Goal: Information Seeking & Learning: Learn about a topic

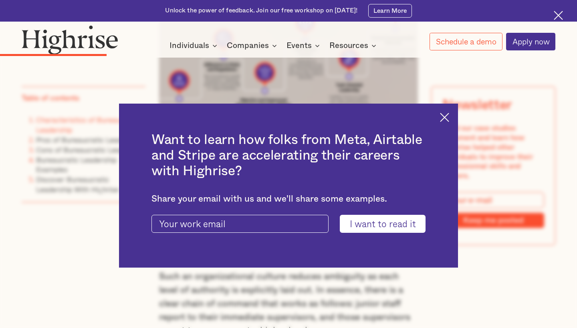
scroll to position [1537, 0]
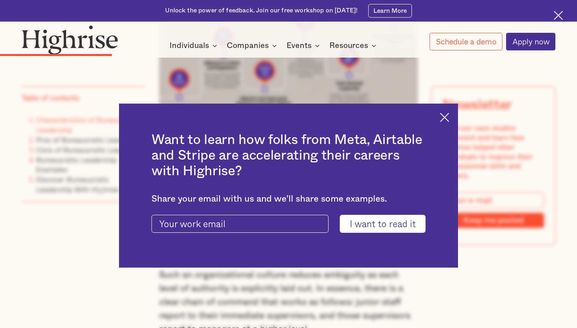
click at [445, 118] on img at bounding box center [444, 117] width 9 height 9
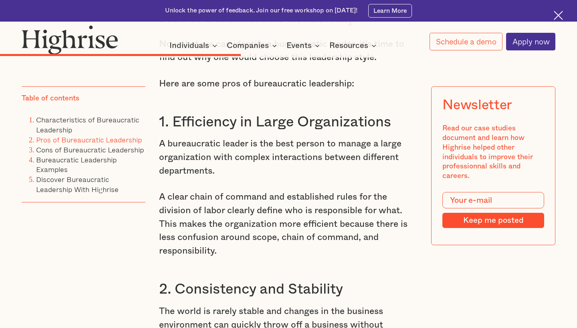
scroll to position [2879, 0]
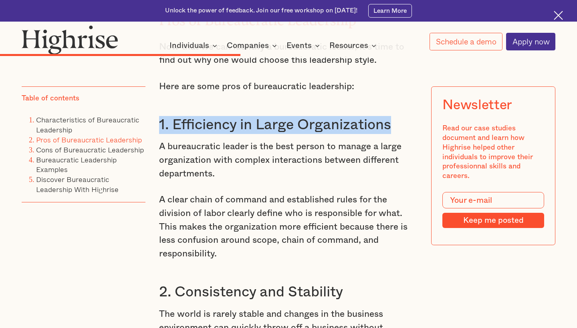
drag, startPoint x: 159, startPoint y: 84, endPoint x: 393, endPoint y: 89, distance: 234.3
click at [393, 116] on h3 "1. Efficiency in Large Organizations" at bounding box center [288, 125] width 259 height 18
copy h3 "1. Efficiency in Large Organizations"
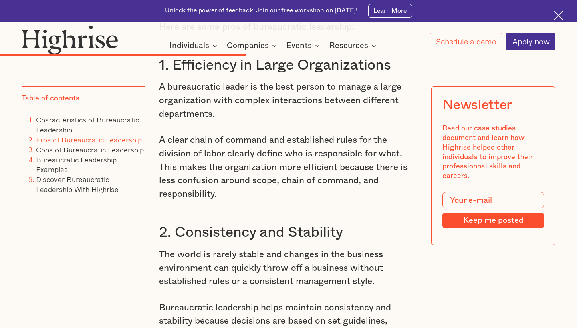
scroll to position [2943, 0]
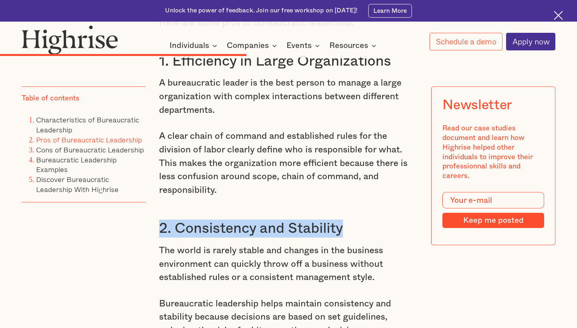
drag, startPoint x: 157, startPoint y: 188, endPoint x: 346, endPoint y: 189, distance: 189.8
copy h3 "2. Consistency and Stability"
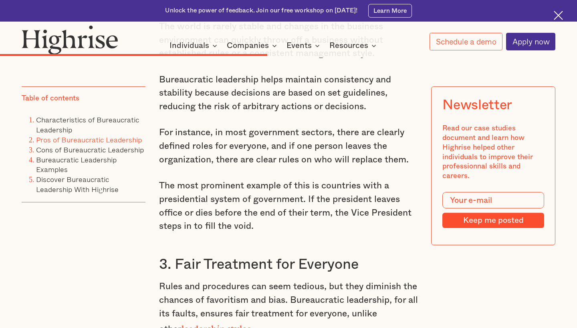
scroll to position [3171, 0]
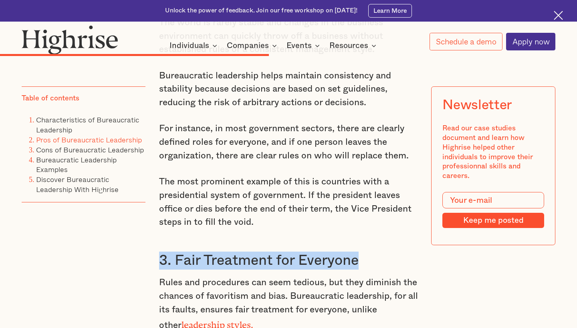
drag, startPoint x: 159, startPoint y: 212, endPoint x: 361, endPoint y: 220, distance: 202.8
click at [361, 252] on h3 "3. Fair Treatment for Everyone" at bounding box center [288, 261] width 259 height 18
copy h3 "3. Fair Treatment for Everyone"
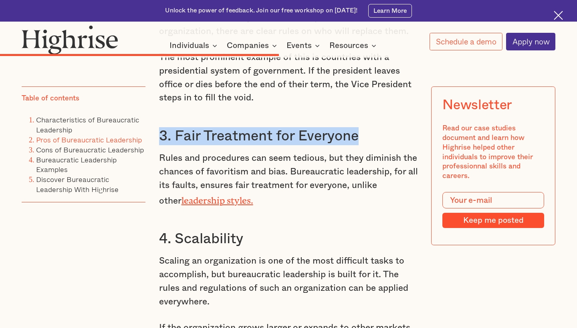
scroll to position [3319, 0]
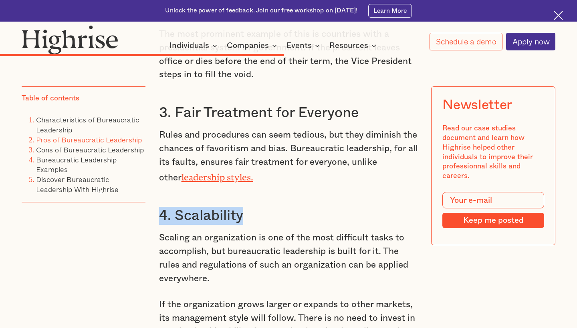
drag, startPoint x: 243, startPoint y: 166, endPoint x: 147, endPoint y: 164, distance: 96.9
click at [147, 164] on div "Bureaucracy is often the butt of many jokes about inefficiency and poor managem…" at bounding box center [288, 102] width 533 height 5636
copy h3 "4. Scalability"
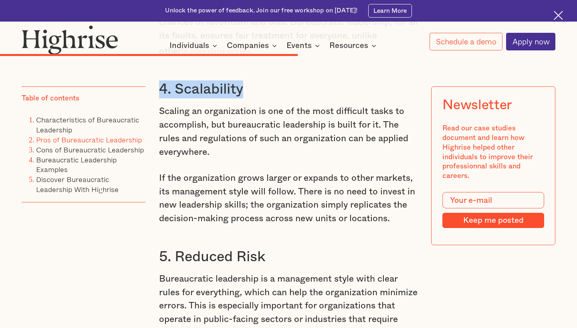
scroll to position [3467, 0]
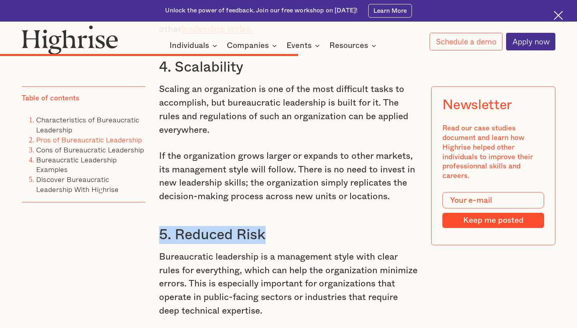
drag, startPoint x: 274, startPoint y: 180, endPoint x: 162, endPoint y: 180, distance: 112.5
click at [162, 226] on h3 "5. Reduced Risk" at bounding box center [288, 235] width 259 height 18
copy h3 "5. Reduced Risk"
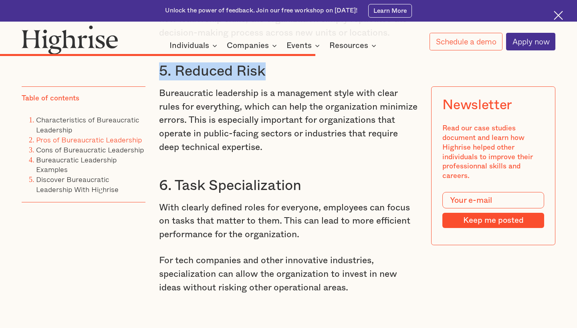
scroll to position [3628, 0]
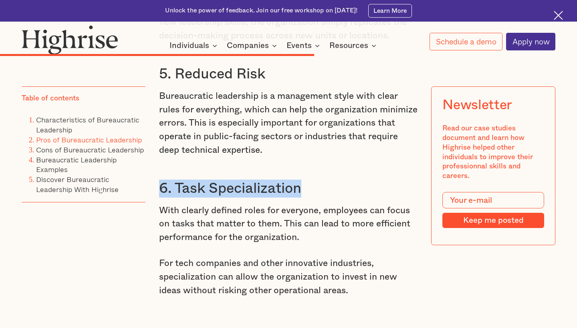
drag, startPoint x: 309, startPoint y: 138, endPoint x: 157, endPoint y: 137, distance: 151.7
copy h3 "6. Task Specialization"
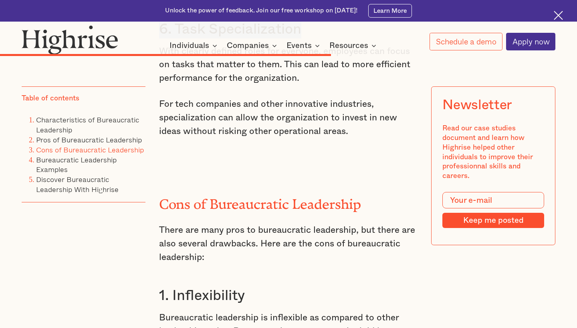
scroll to position [3817, 0]
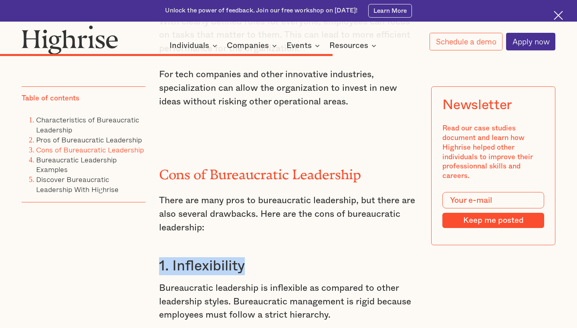
drag, startPoint x: 257, startPoint y: 207, endPoint x: 156, endPoint y: 210, distance: 101.3
copy h3 "1. Inflexibility"
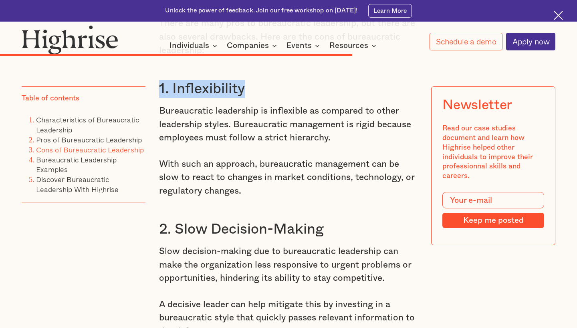
scroll to position [4035, 0]
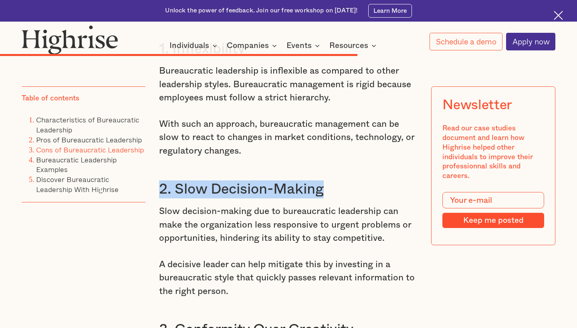
drag, startPoint x: 350, startPoint y: 134, endPoint x: 153, endPoint y: 134, distance: 197.4
copy h3 "2. Slow Decision-Making"
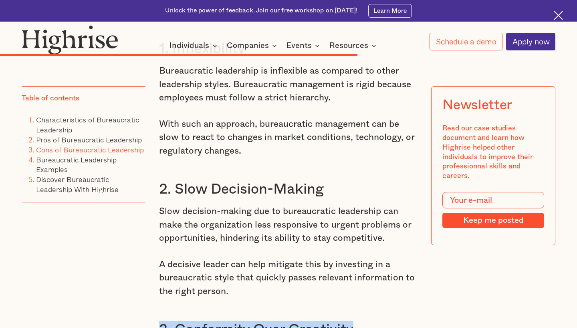
drag, startPoint x: 364, startPoint y: 267, endPoint x: 161, endPoint y: 268, distance: 203.8
click at [161, 321] on h3 "3. Conformity Over Creativity" at bounding box center [288, 330] width 259 height 18
copy h3 "3. Conformity Over Creativity"
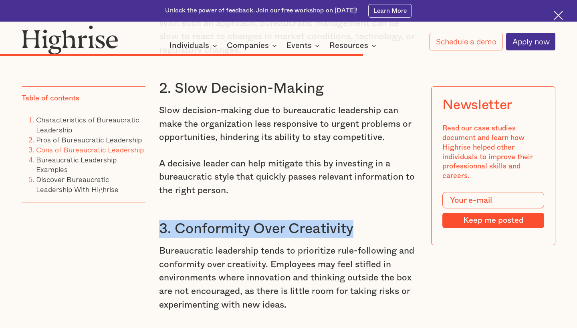
scroll to position [4235, 0]
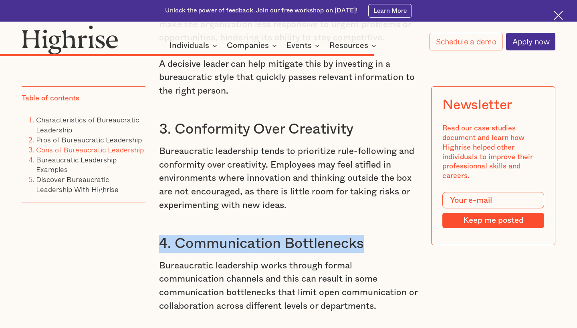
drag, startPoint x: 370, startPoint y: 178, endPoint x: 159, endPoint y: 179, distance: 210.2
click at [159, 235] on h3 "4. Communication Bottlenecks" at bounding box center [288, 244] width 259 height 18
copy h3 "4. Communication Bottlenecks"
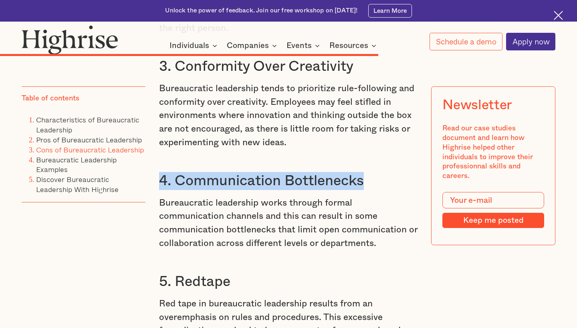
scroll to position [4352, 0]
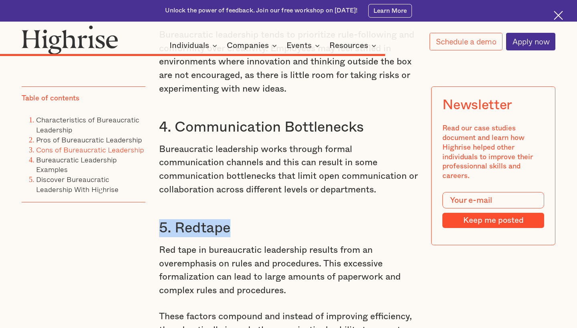
drag, startPoint x: 236, startPoint y: 170, endPoint x: 149, endPoint y: 169, distance: 86.5
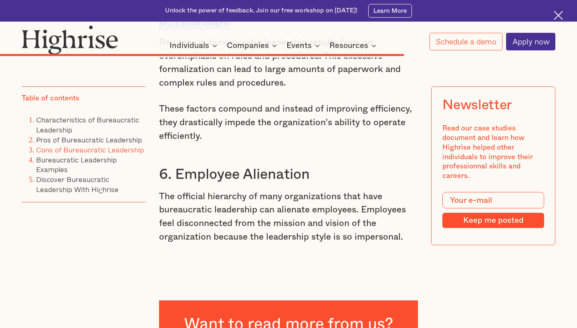
scroll to position [4563, 0]
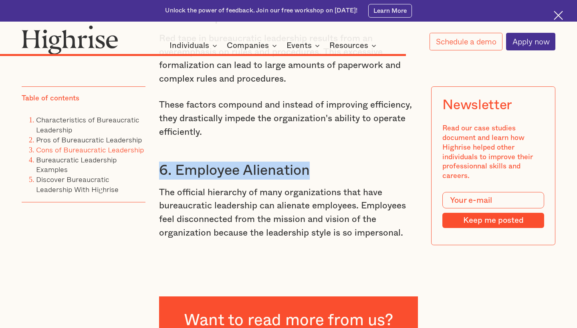
drag, startPoint x: 313, startPoint y: 111, endPoint x: 159, endPoint y: 104, distance: 153.5
click at [159, 162] on h3 "6. Employee Alienation" at bounding box center [288, 171] width 259 height 18
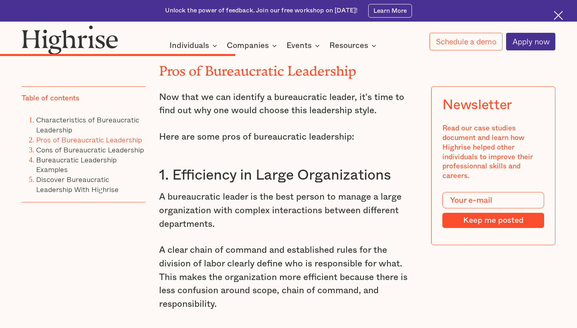
scroll to position [2829, 0]
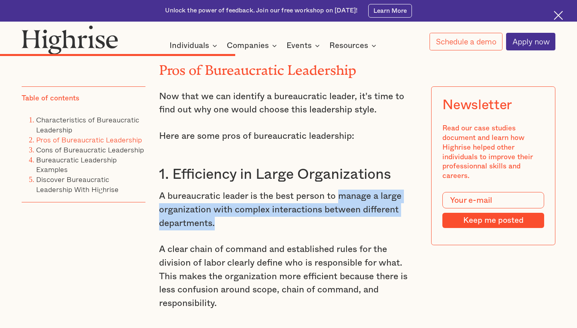
drag, startPoint x: 338, startPoint y: 157, endPoint x: 310, endPoint y: 181, distance: 36.9
click at [310, 190] on p "A bureaucratic leader is the best person to manage a large organization with co…" at bounding box center [288, 210] width 259 height 40
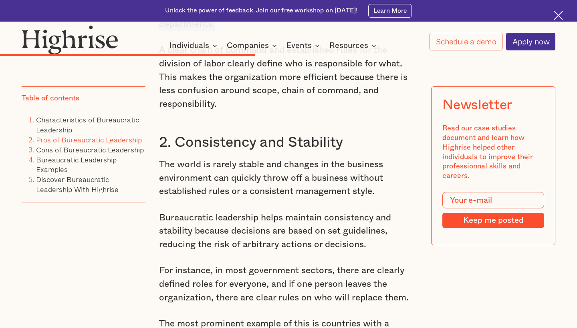
scroll to position [3029, 0]
